Goal: Download file/media

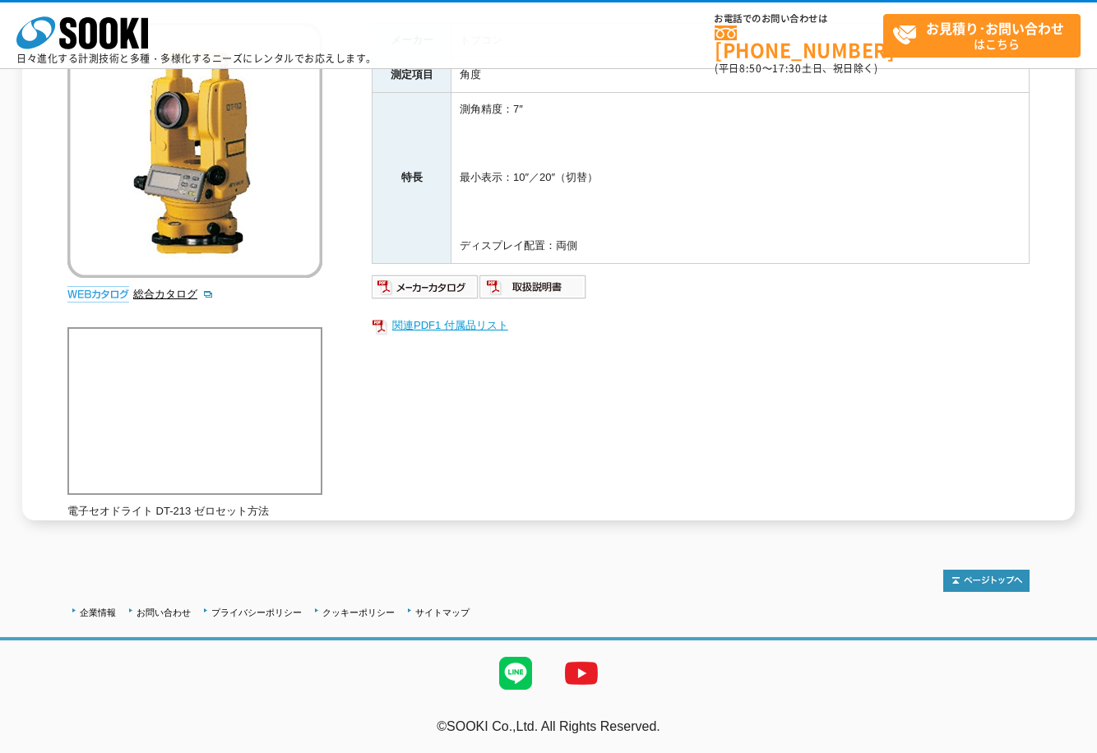
click at [473, 327] on link "関連PDF1 付属品リスト" at bounding box center [701, 325] width 658 height 21
click at [447, 293] on img at bounding box center [426, 287] width 108 height 26
